Goal: Transaction & Acquisition: Purchase product/service

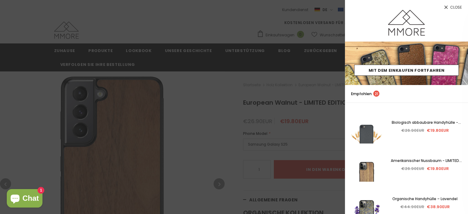
click at [457, 8] on span "Close" at bounding box center [456, 8] width 12 height 4
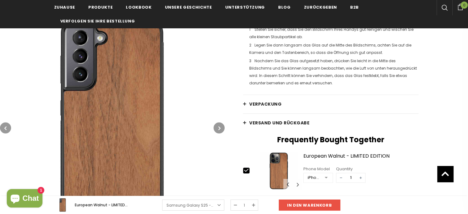
scroll to position [924, 0]
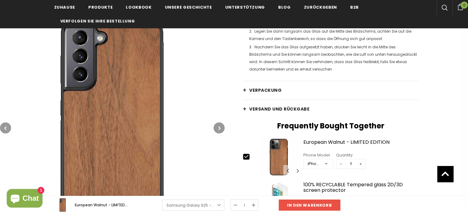
click at [245, 108] on link "Versand und Rückgabe" at bounding box center [331, 109] width 176 height 18
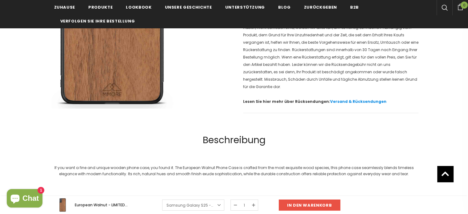
scroll to position [1355, 0]
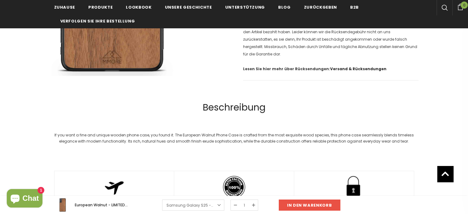
click at [355, 67] on link "Versand & Rücksendungen" at bounding box center [358, 68] width 56 height 5
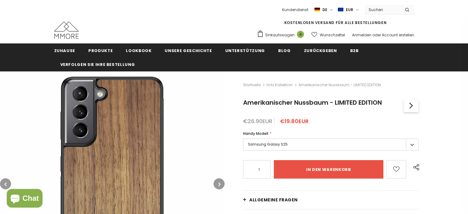
scroll to position [31, 0]
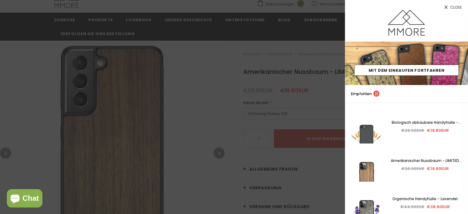
click at [457, 9] on span "Close" at bounding box center [456, 8] width 12 height 4
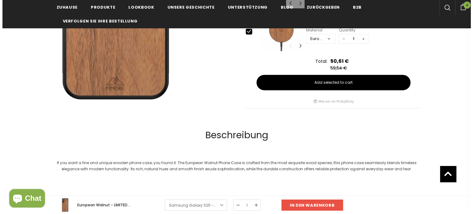
scroll to position [185, 0]
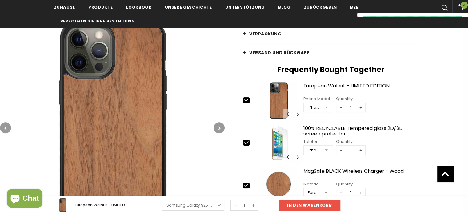
click at [458, 9] on icon at bounding box center [460, 7] width 7 height 6
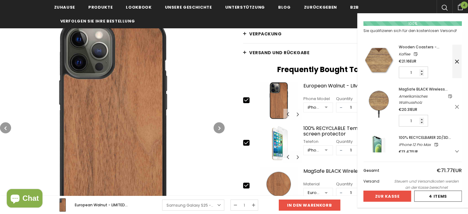
click at [457, 61] on icon at bounding box center [457, 62] width 6 height 6
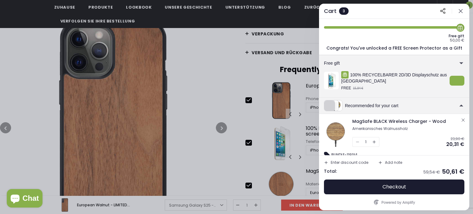
click at [463, 120] on icon "button" at bounding box center [463, 120] width 5 height 5
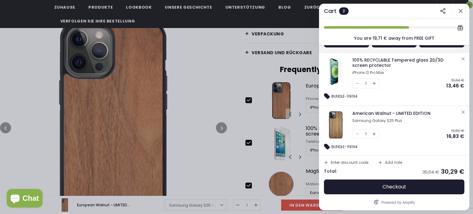
scroll to position [98, 0]
click at [462, 58] on icon "button" at bounding box center [463, 58] width 5 height 5
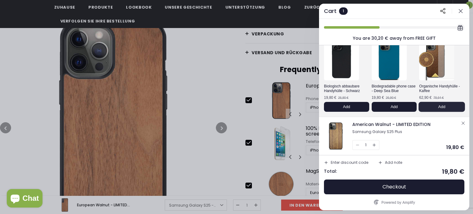
scroll to position [32, 0]
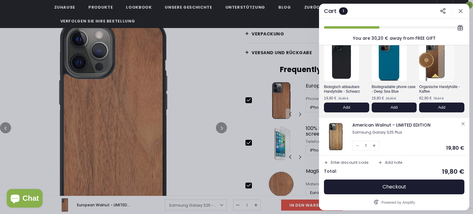
click at [462, 123] on icon "button" at bounding box center [463, 123] width 5 height 5
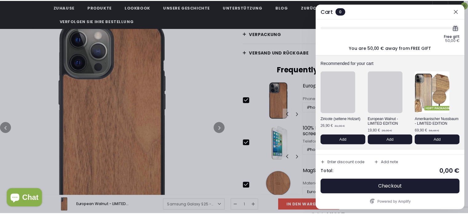
scroll to position [0, 0]
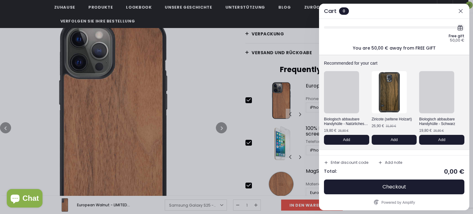
click at [461, 6] on div "Cart 0" at bounding box center [394, 11] width 150 height 15
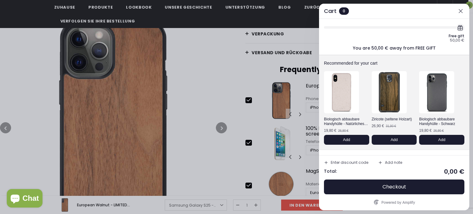
click at [461, 10] on icon "button" at bounding box center [461, 11] width 6 height 6
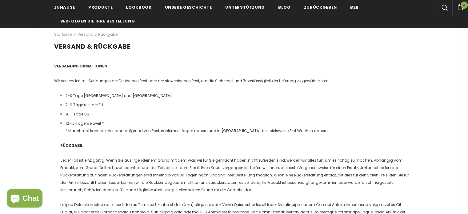
scroll to position [62, 0]
